Goal: Find specific page/section: Find specific page/section

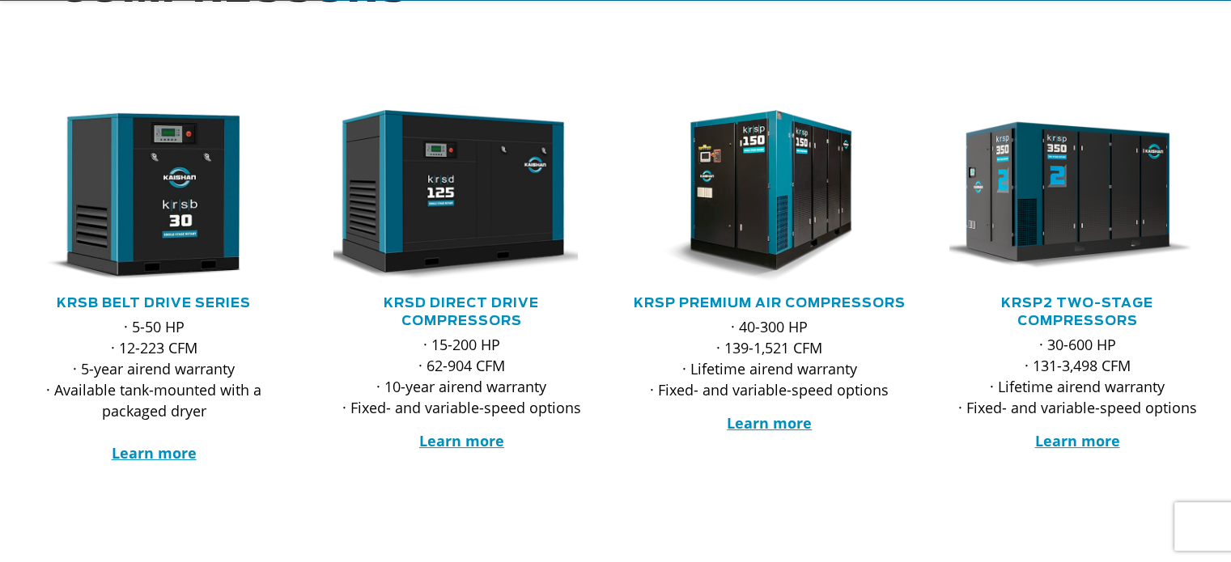
scroll to position [324, 0]
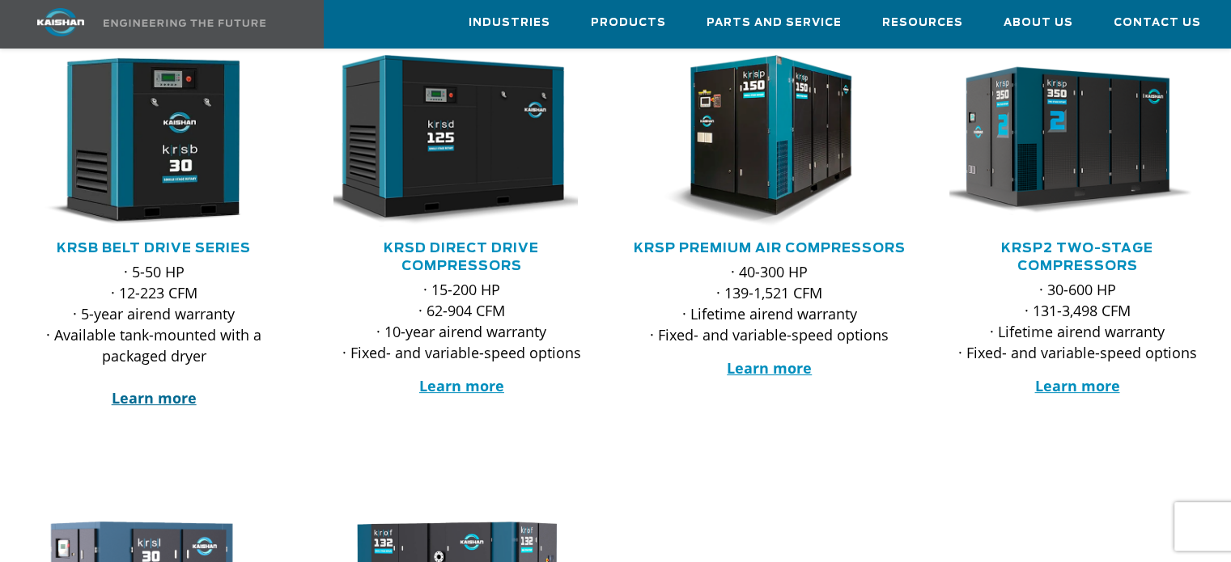
click at [168, 388] on strong "Learn more" at bounding box center [154, 397] width 85 height 19
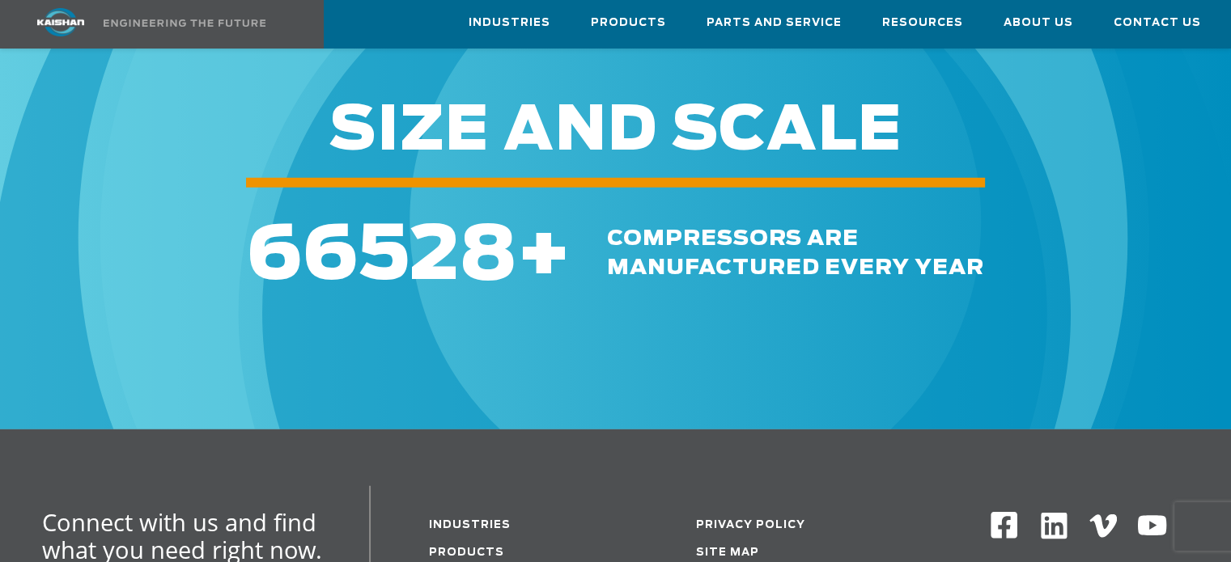
scroll to position [4531, 0]
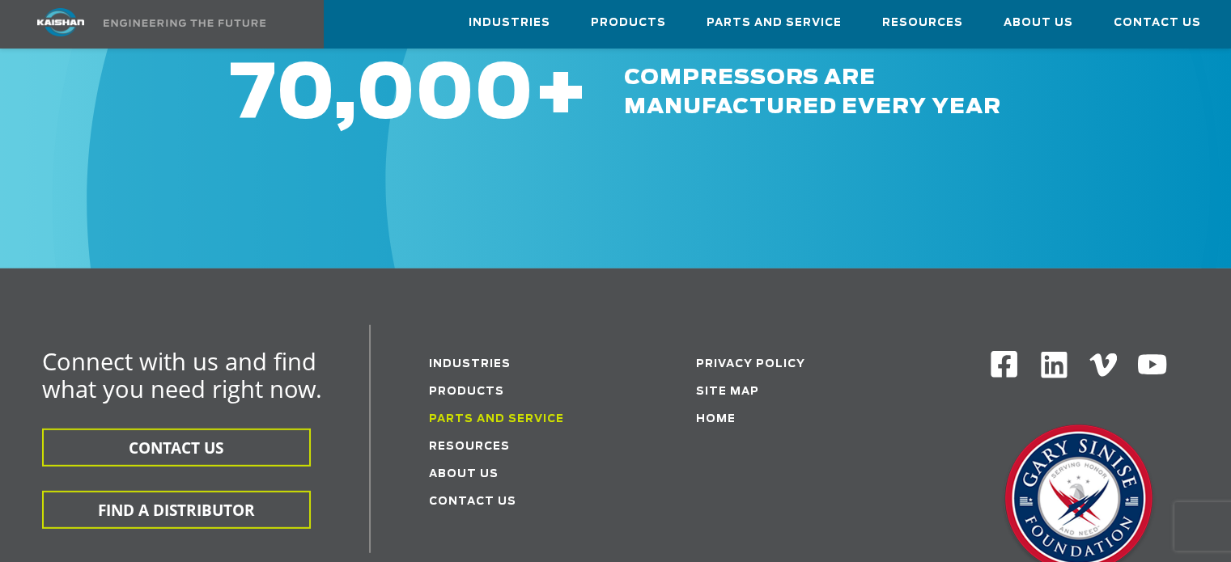
click at [511, 414] on link "Parts and service" at bounding box center [496, 419] width 135 height 11
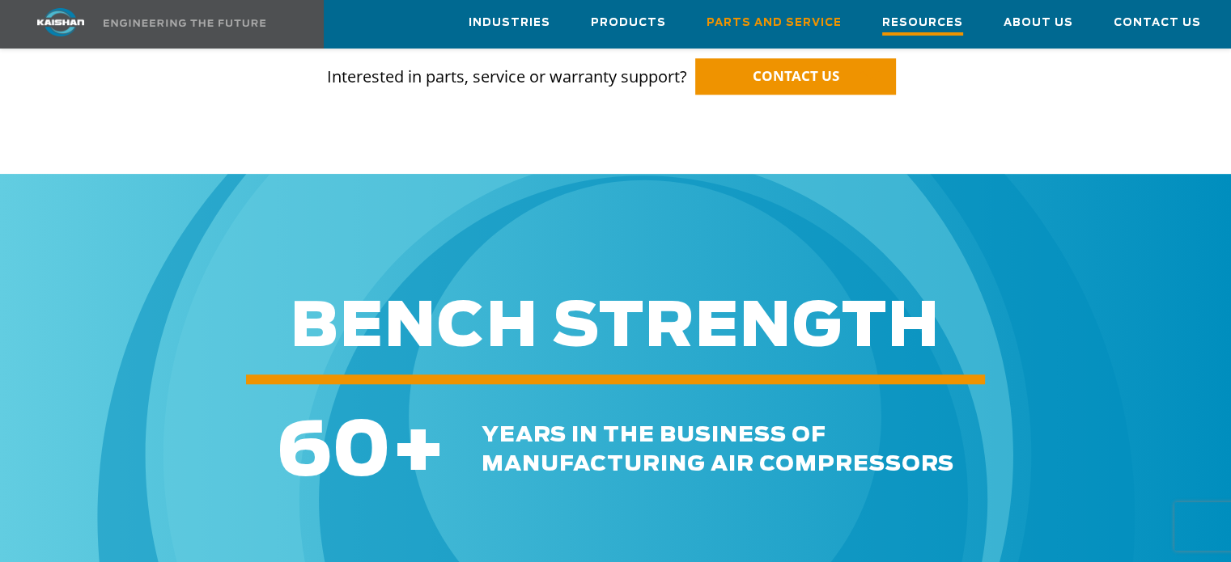
scroll to position [1699, 0]
